Goal: Information Seeking & Learning: Learn about a topic

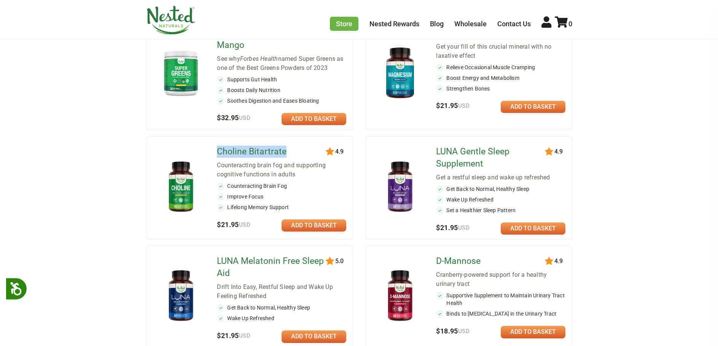
click at [218, 148] on ul "120 4.9 Super Greens - Pineapple Mango See why Forbes Health named Super Greens…" at bounding box center [359, 342] width 426 height 662
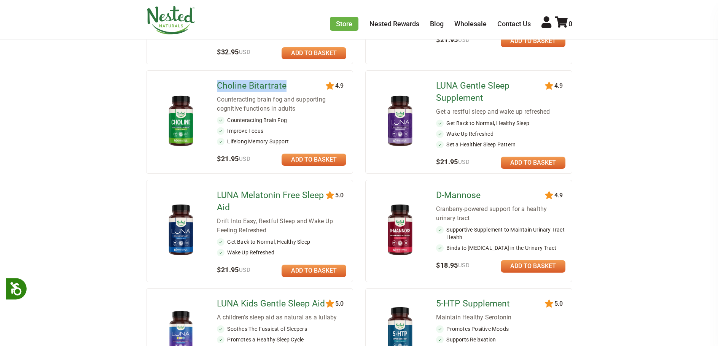
scroll to position [228, 0]
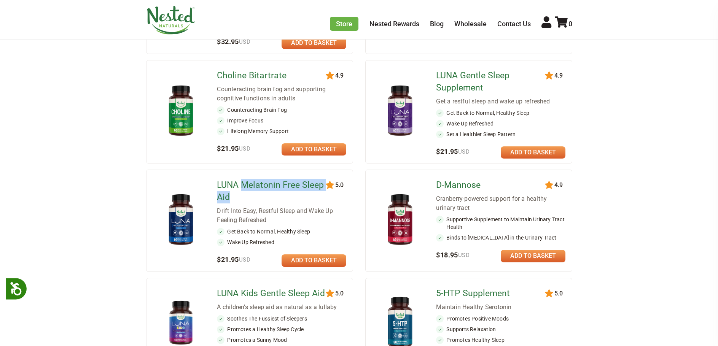
drag, startPoint x: 354, startPoint y: 190, endPoint x: 241, endPoint y: 185, distance: 112.3
click at [241, 185] on ul "120 4.9 Super Greens - Pineapple Mango See why Forbes Health named Super Greens…" at bounding box center [359, 266] width 426 height 662
copy link "Melatonin Free Sleep Aid"
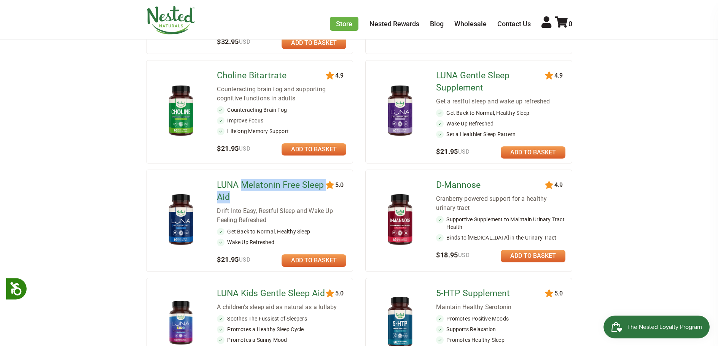
scroll to position [0, 0]
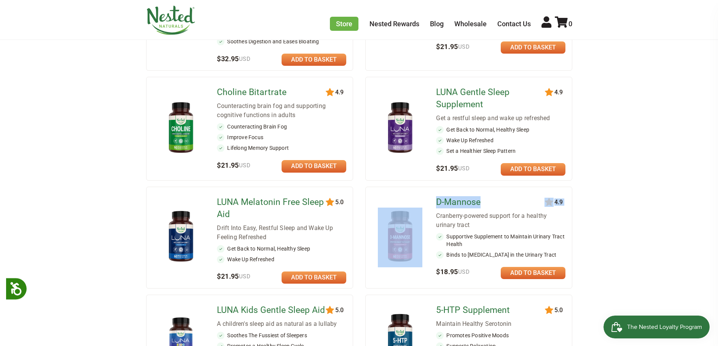
drag, startPoint x: 435, startPoint y: 184, endPoint x: 479, endPoint y: 184, distance: 44.9
click at [479, 187] on div "17 4.9 D-Mannose Cranberry-powered support for a healthy urinary tract Supporti…" at bounding box center [468, 238] width 207 height 102
copy div "17 4.9 D-Mannose"
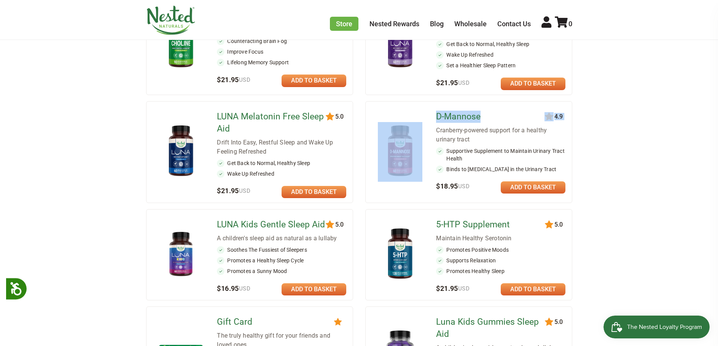
scroll to position [380, 0]
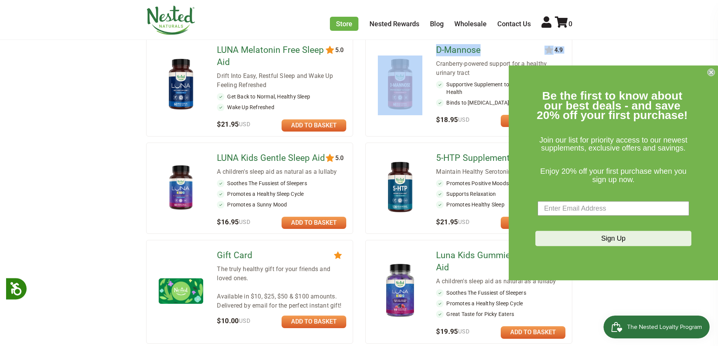
click at [711, 72] on icon "Close dialog" at bounding box center [710, 72] width 3 height 3
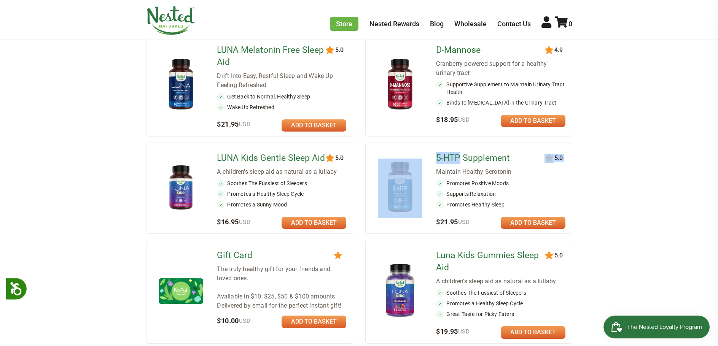
drag, startPoint x: 434, startPoint y: 136, endPoint x: 457, endPoint y: 138, distance: 23.2
click at [457, 143] on div "20 5.0 5-HTP Supplement Maintain Healthy Serotonin Promotes Positive Moods Supp…" at bounding box center [468, 188] width 207 height 91
copy div "20 5.0 5-HTP"
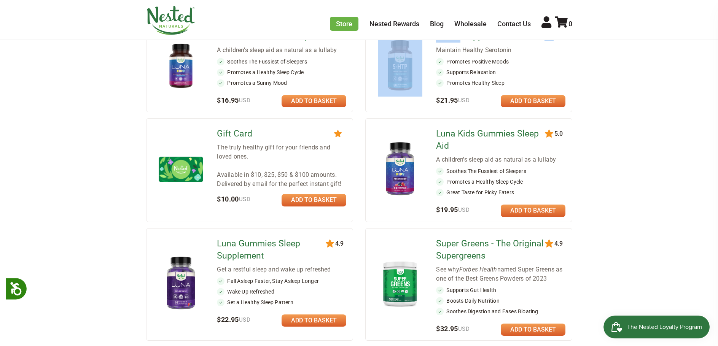
scroll to position [487, 0]
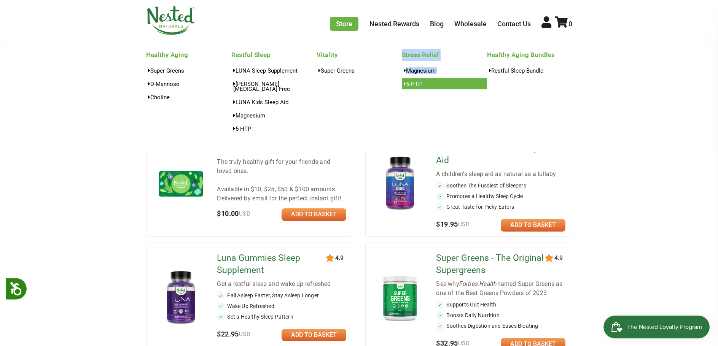
drag, startPoint x: 446, startPoint y: 98, endPoint x: 406, endPoint y: 85, distance: 42.3
click at [406, 85] on div "Stress Relief Magnesium 5-HTP" at bounding box center [444, 93] width 85 height 88
click at [403, 85] on link "5-HTP" at bounding box center [444, 83] width 85 height 11
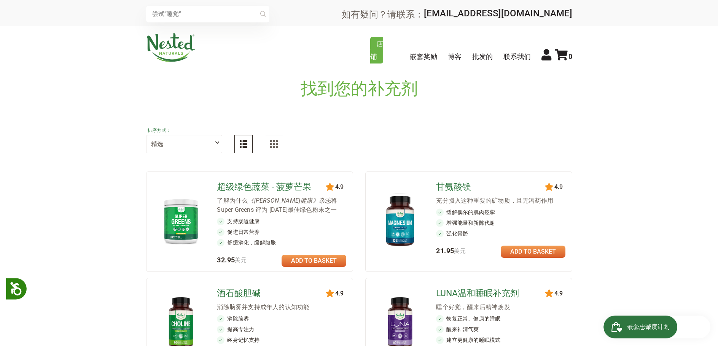
click at [267, 144] on button at bounding box center [274, 144] width 18 height 18
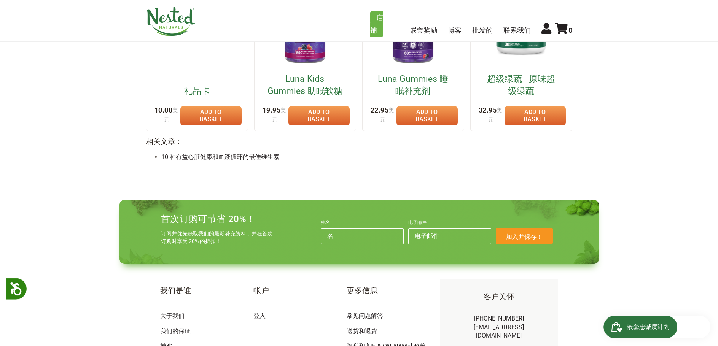
scroll to position [418, 0]
